Goal: Find specific page/section: Find specific page/section

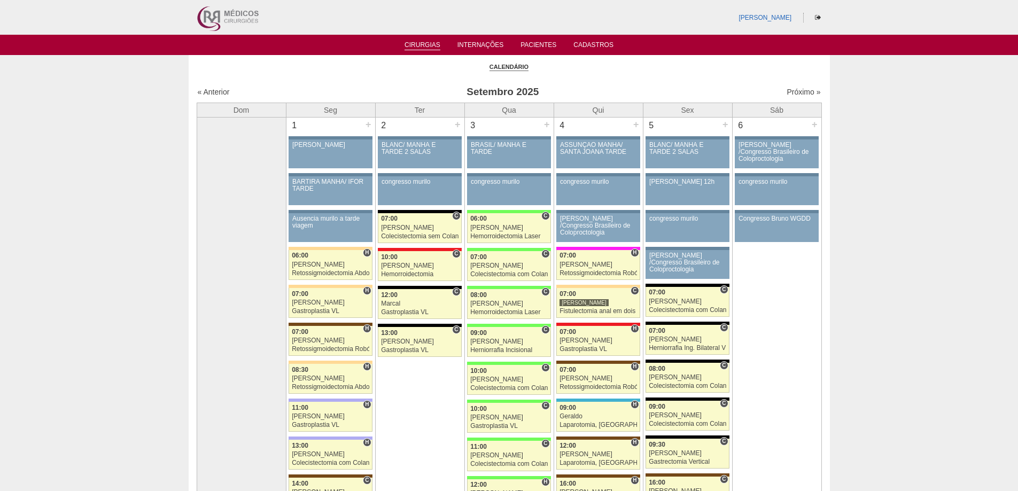
click at [219, 86] on div "« Anterior Setembro 2025 Próximo »" at bounding box center [509, 94] width 625 height 17
click at [207, 89] on link "« Anterior" at bounding box center [214, 92] width 32 height 9
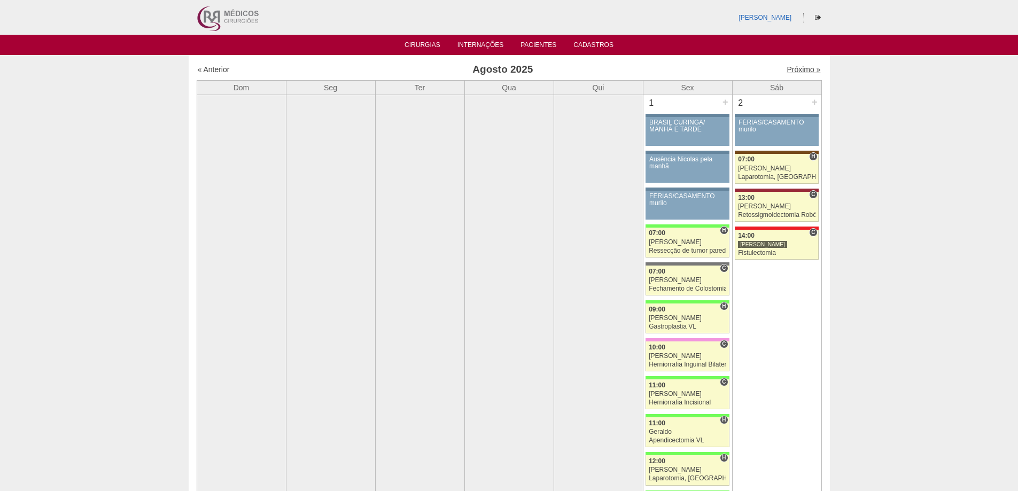
click at [787, 67] on link "Próximo »" at bounding box center [804, 69] width 34 height 9
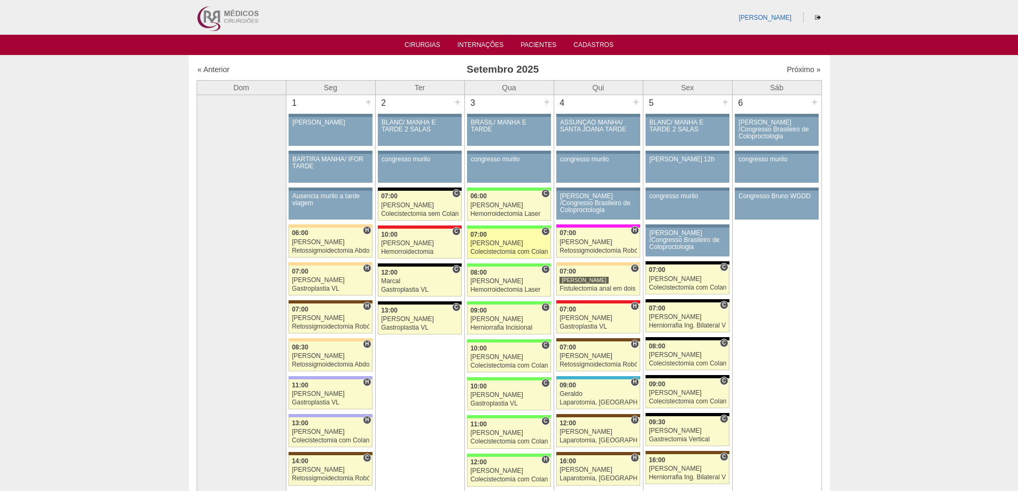
click at [507, 245] on div "[PERSON_NAME]" at bounding box center [508, 243] width 77 height 7
